Goal: Task Accomplishment & Management: Use online tool/utility

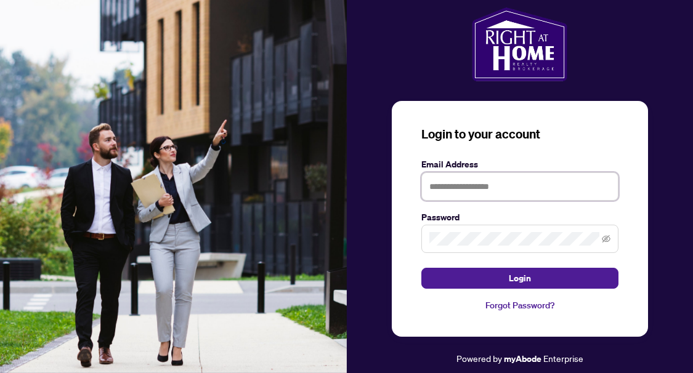
click at [454, 183] on input "text" at bounding box center [519, 186] width 197 height 28
type input "**********"
click at [421, 268] on button "Login" at bounding box center [519, 278] width 197 height 21
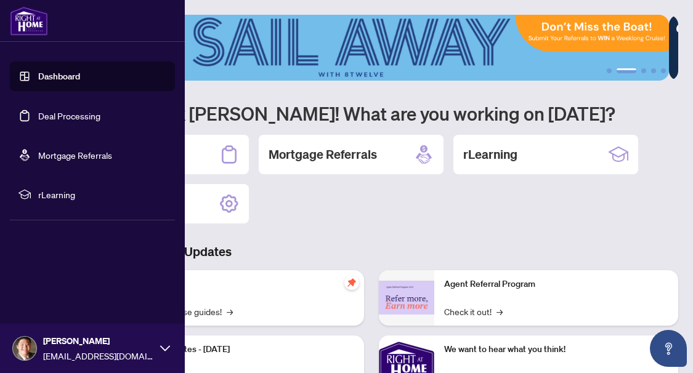
click at [38, 116] on link "Deal Processing" at bounding box center [69, 115] width 62 height 11
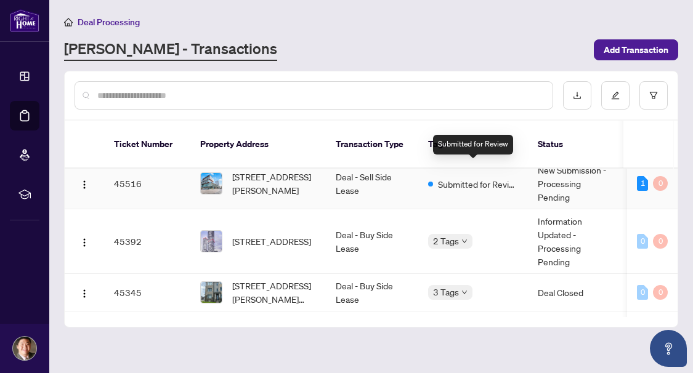
scroll to position [123, 0]
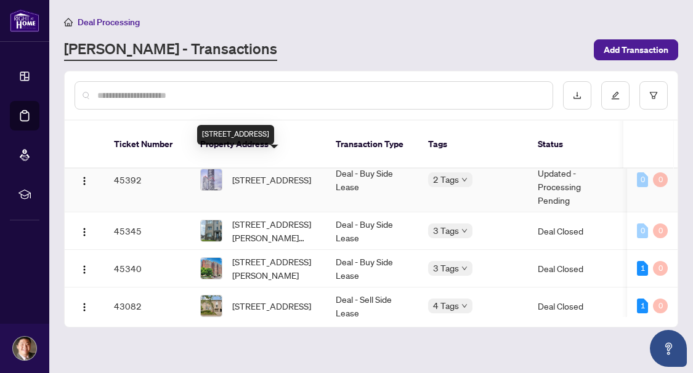
click at [311, 173] on span "[STREET_ADDRESS]" at bounding box center [271, 180] width 79 height 14
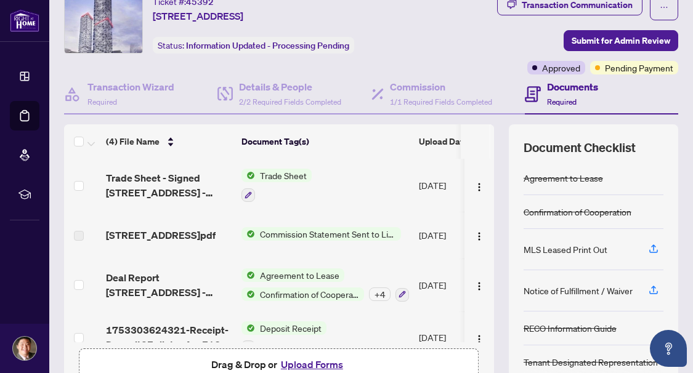
scroll to position [161, 0]
